Goal: Task Accomplishment & Management: Manage account settings

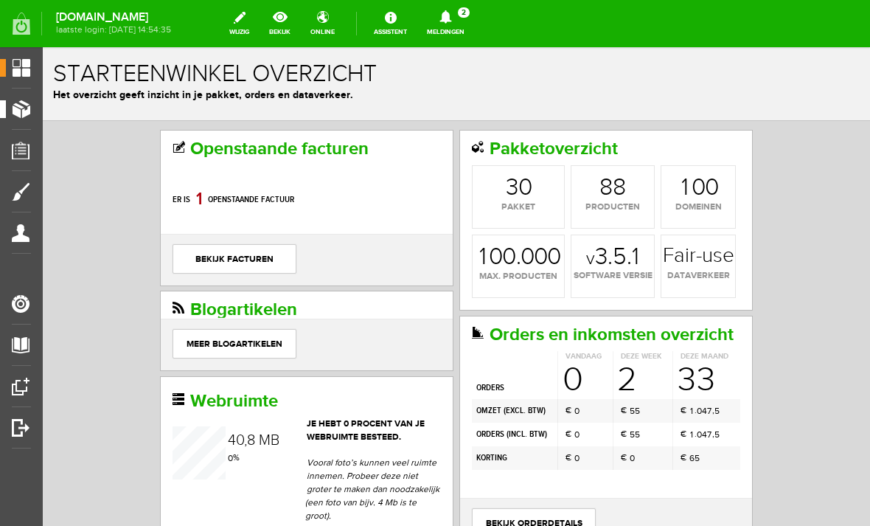
click at [28, 103] on span "Producten" at bounding box center [37, 109] width 63 height 13
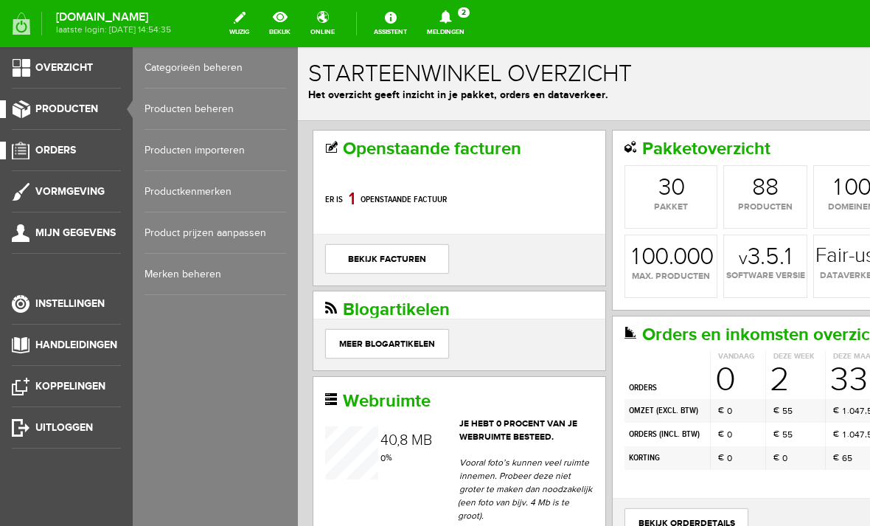
click at [53, 150] on span "Orders" at bounding box center [55, 150] width 41 height 13
click at [179, 63] on link "Order overzicht" at bounding box center [216, 67] width 142 height 41
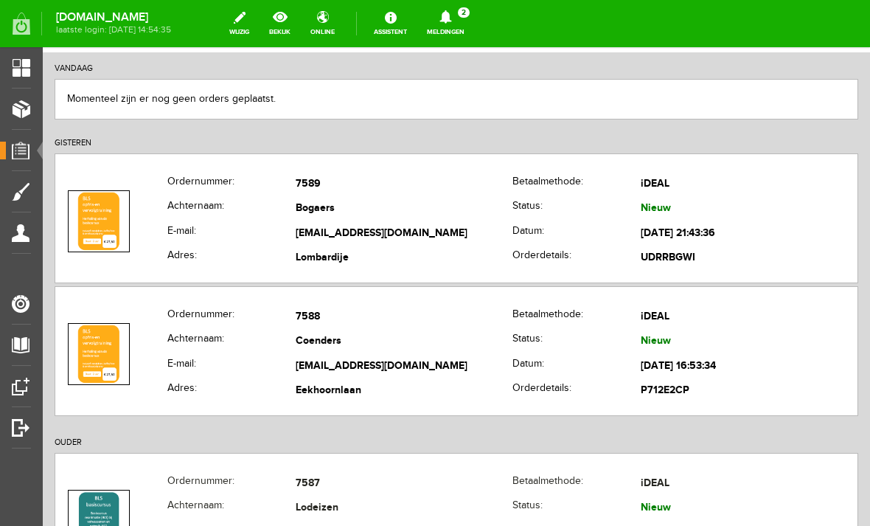
scroll to position [159, 0]
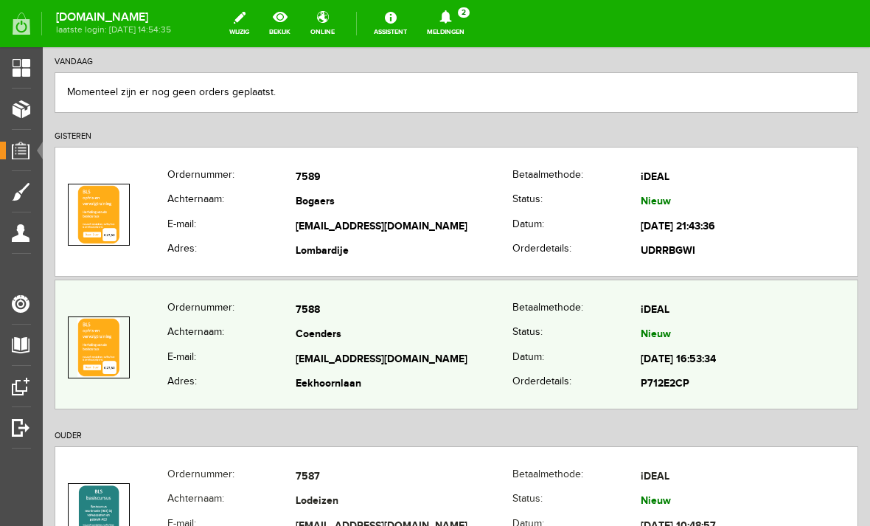
click at [371, 359] on td "[EMAIL_ADDRESS][DOMAIN_NAME]" at bounding box center [404, 359] width 217 height 25
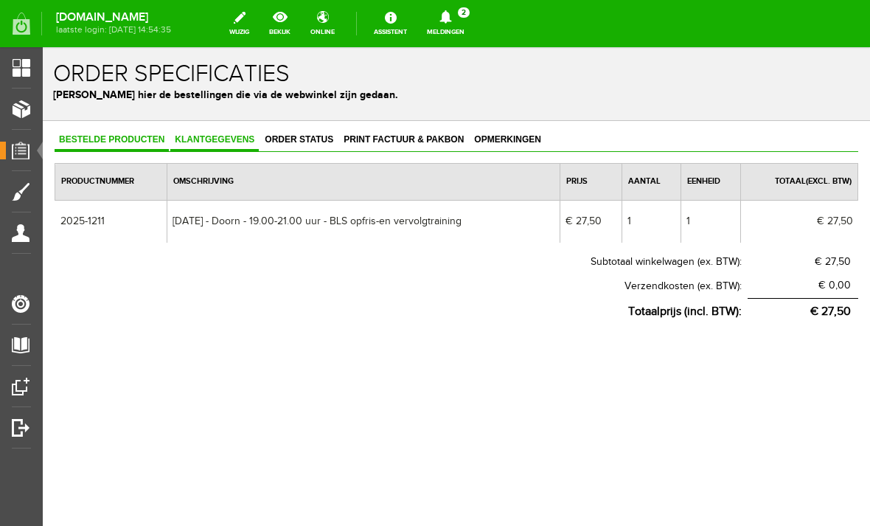
click at [203, 142] on span "Klantgegevens" at bounding box center [214, 139] width 89 height 10
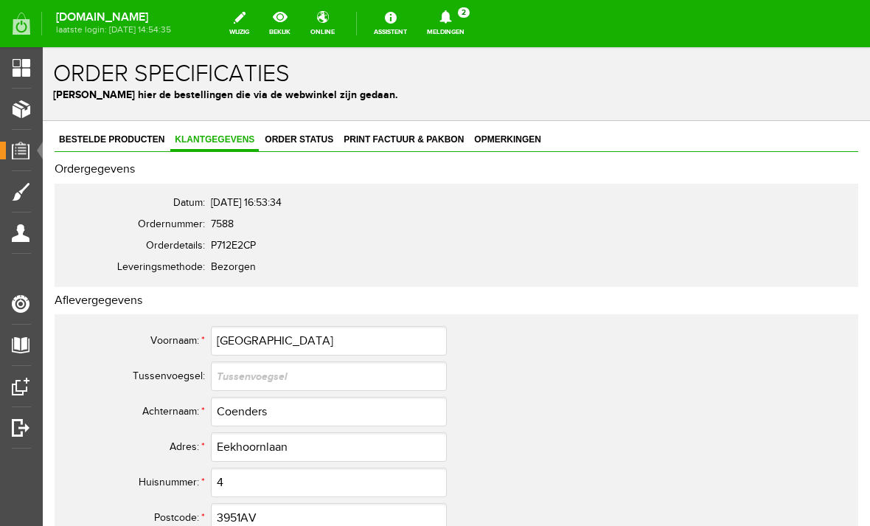
click at [22, 143] on link "Orders" at bounding box center [15, 151] width 31 height 18
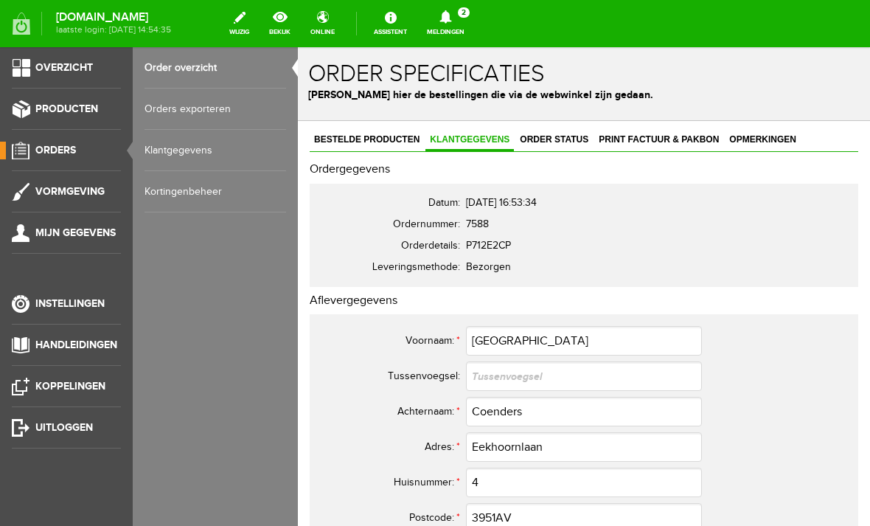
click at [164, 68] on link "Order overzicht" at bounding box center [216, 67] width 142 height 41
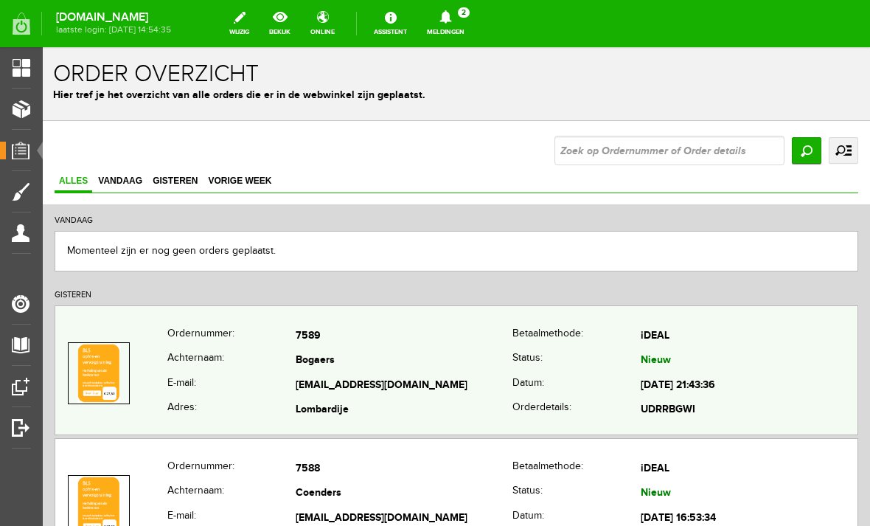
click at [197, 360] on th "Achternaam:" at bounding box center [231, 361] width 128 height 25
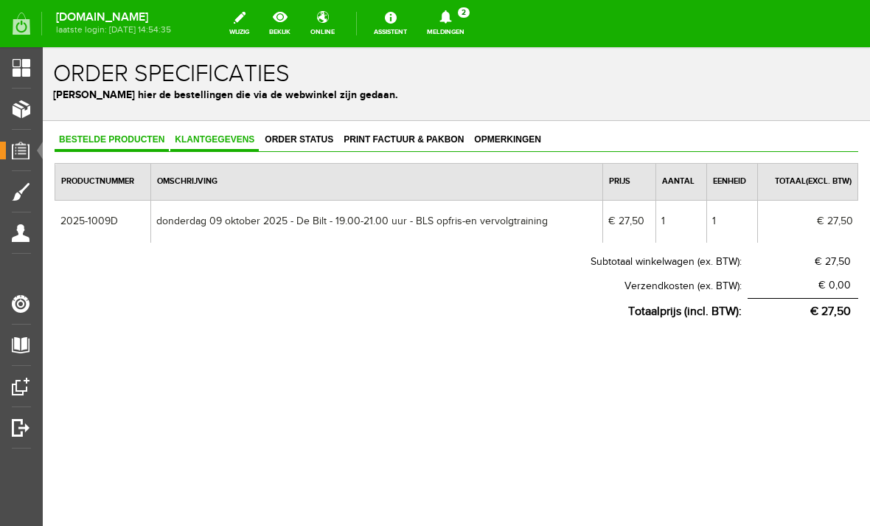
click at [213, 134] on link "Klantgegevens" at bounding box center [214, 140] width 89 height 21
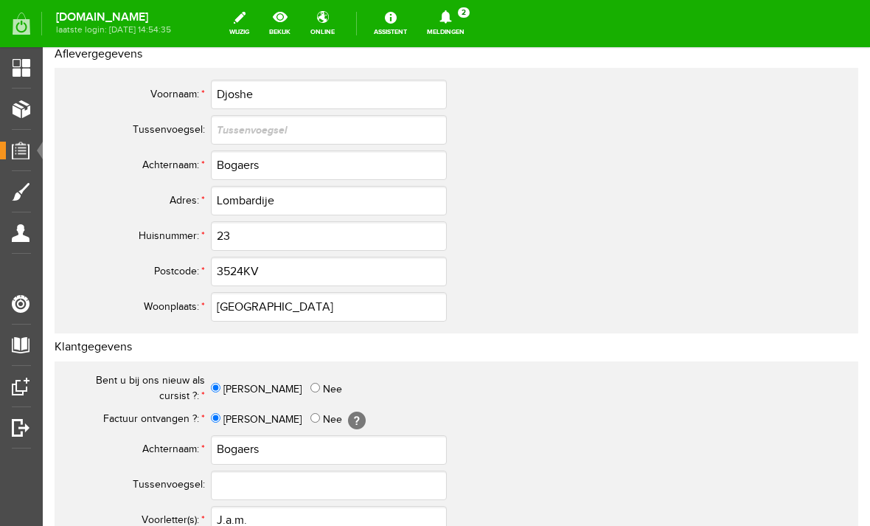
scroll to position [247, 0]
click at [243, 271] on input "3524KV" at bounding box center [329, 271] width 236 height 30
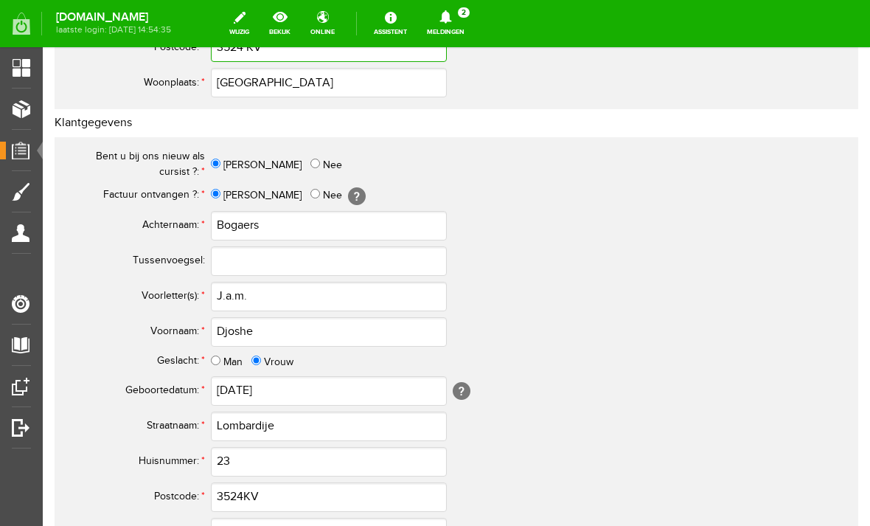
scroll to position [491, 0]
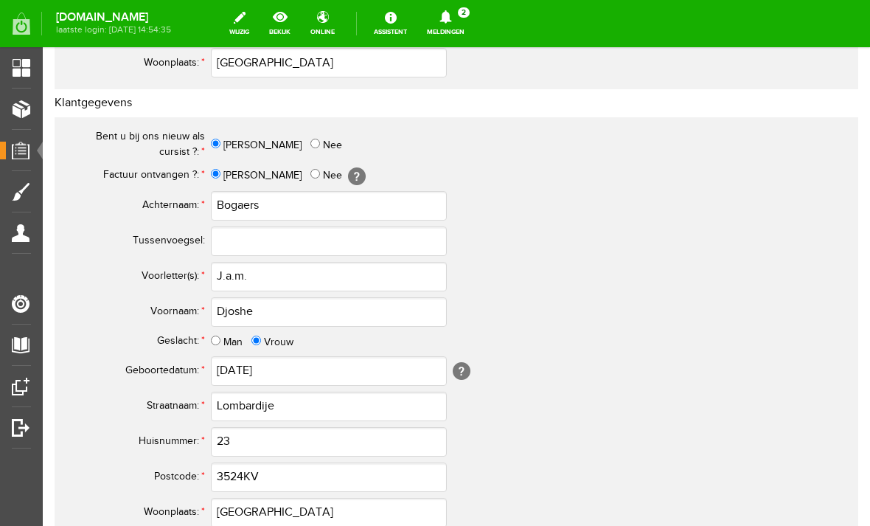
type input "3524 KV"
click at [273, 275] on input "J.a.m." at bounding box center [329, 277] width 236 height 30
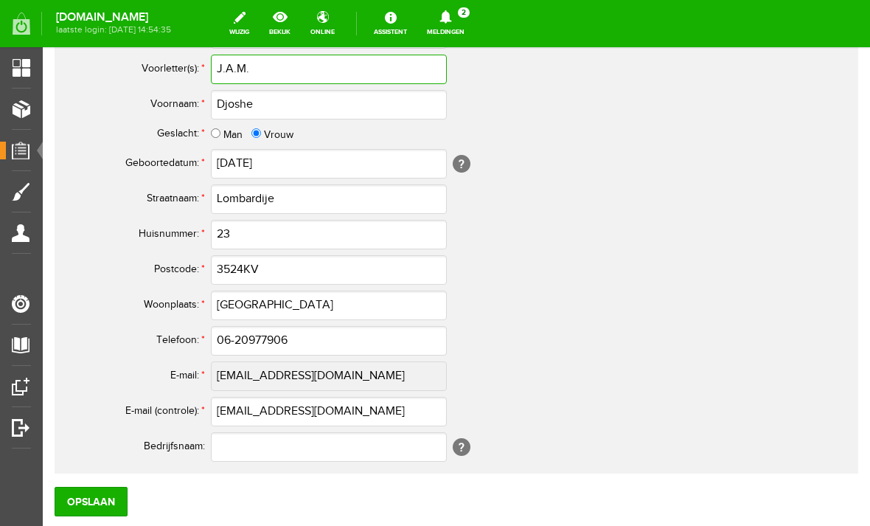
scroll to position [699, 0]
type input "J.A.M."
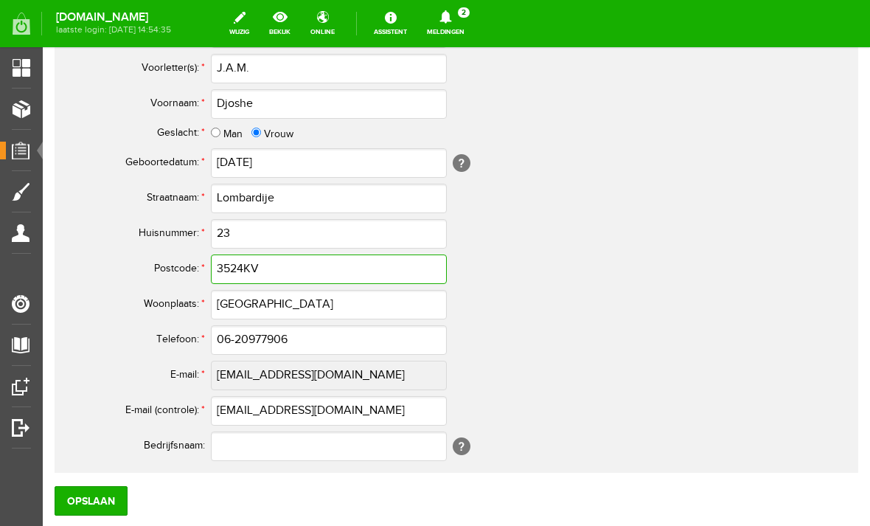
click at [262, 270] on input "3524KV" at bounding box center [329, 269] width 236 height 30
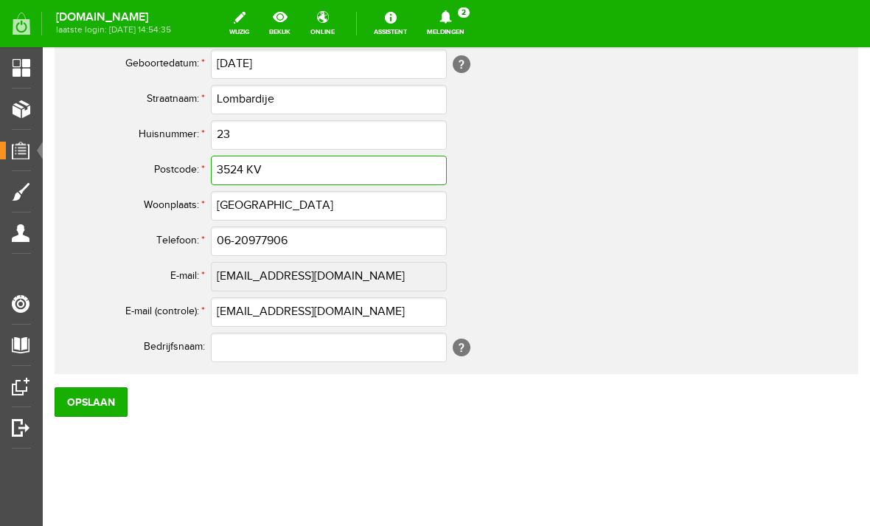
scroll to position [797, 0]
type input "3524 KV"
click at [100, 400] on input "Opslaan" at bounding box center [91, 402] width 73 height 30
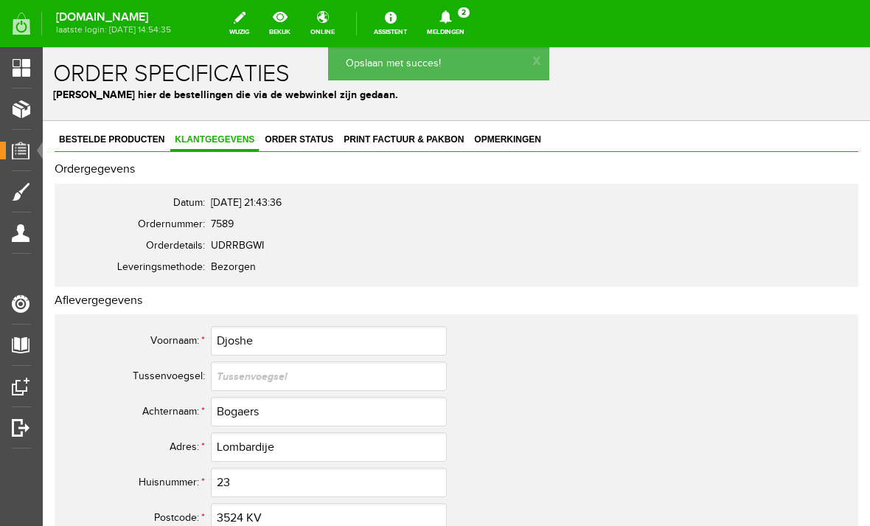
scroll to position [-1, 0]
click at [35, 72] on span "Overzicht" at bounding box center [35, 67] width 58 height 13
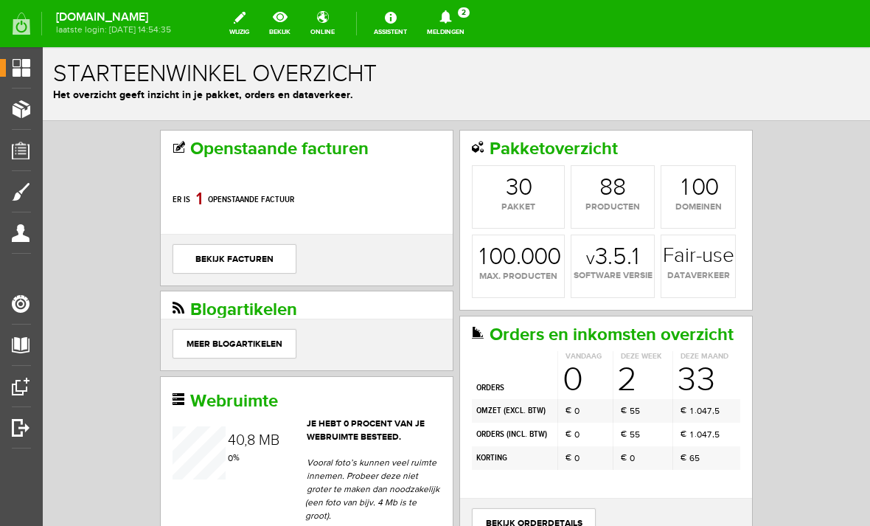
click at [20, 64] on span "Overzicht" at bounding box center [35, 67] width 58 height 13
click at [16, 106] on span "Producten" at bounding box center [37, 109] width 63 height 13
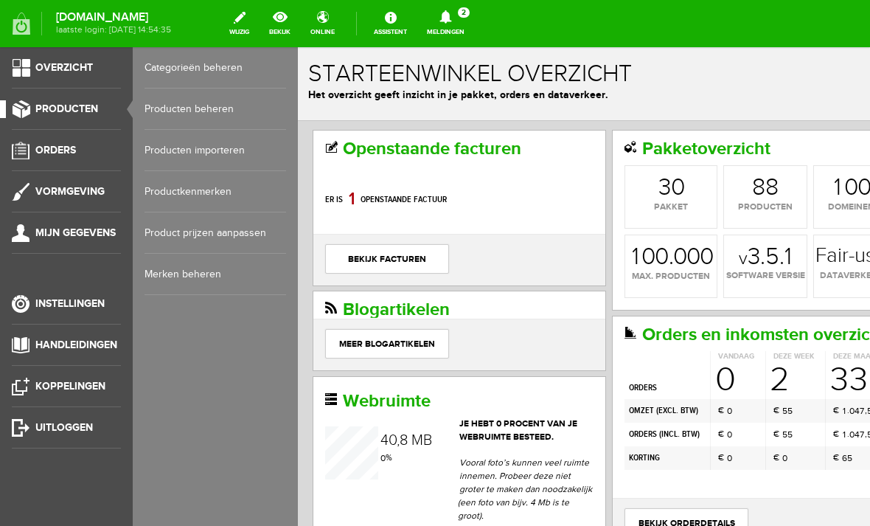
click at [170, 108] on link "Producten beheren" at bounding box center [216, 109] width 142 height 41
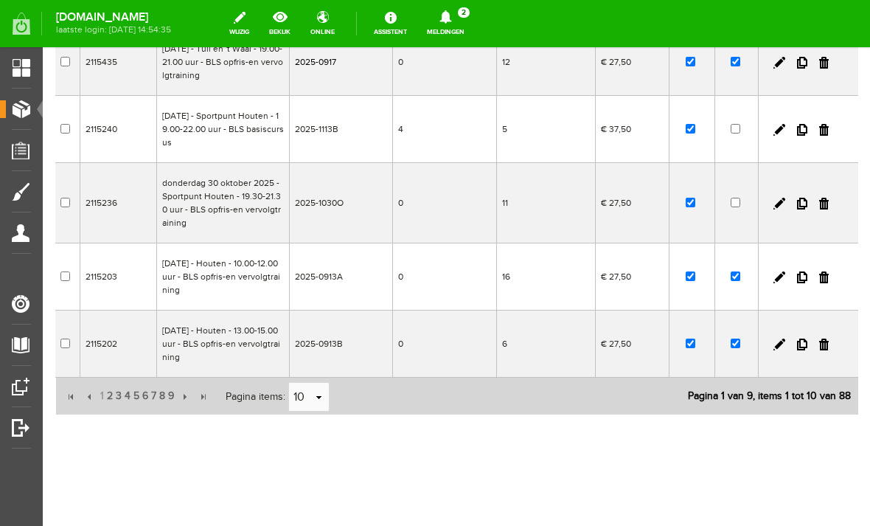
scroll to position [543, 0]
click at [820, 271] on link at bounding box center [825, 277] width 10 height 12
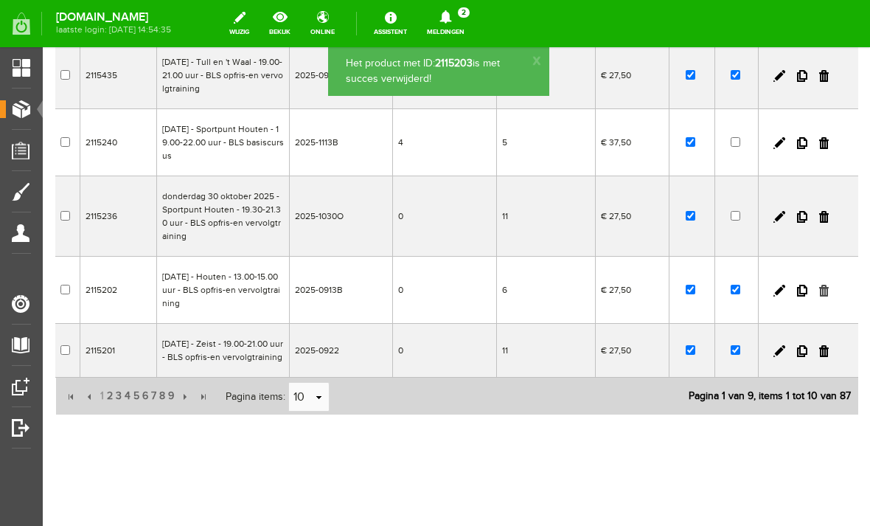
click at [820, 285] on link at bounding box center [825, 291] width 10 height 12
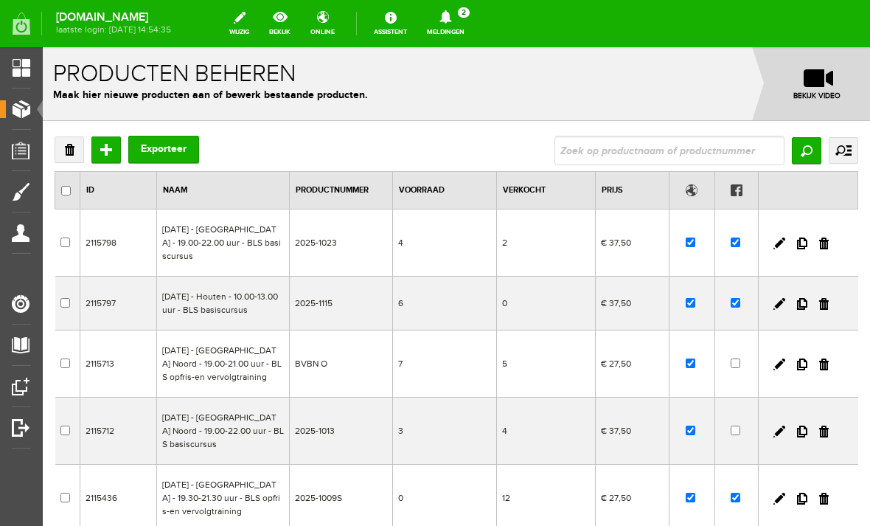
scroll to position [0, 0]
